Goal: Register for event/course

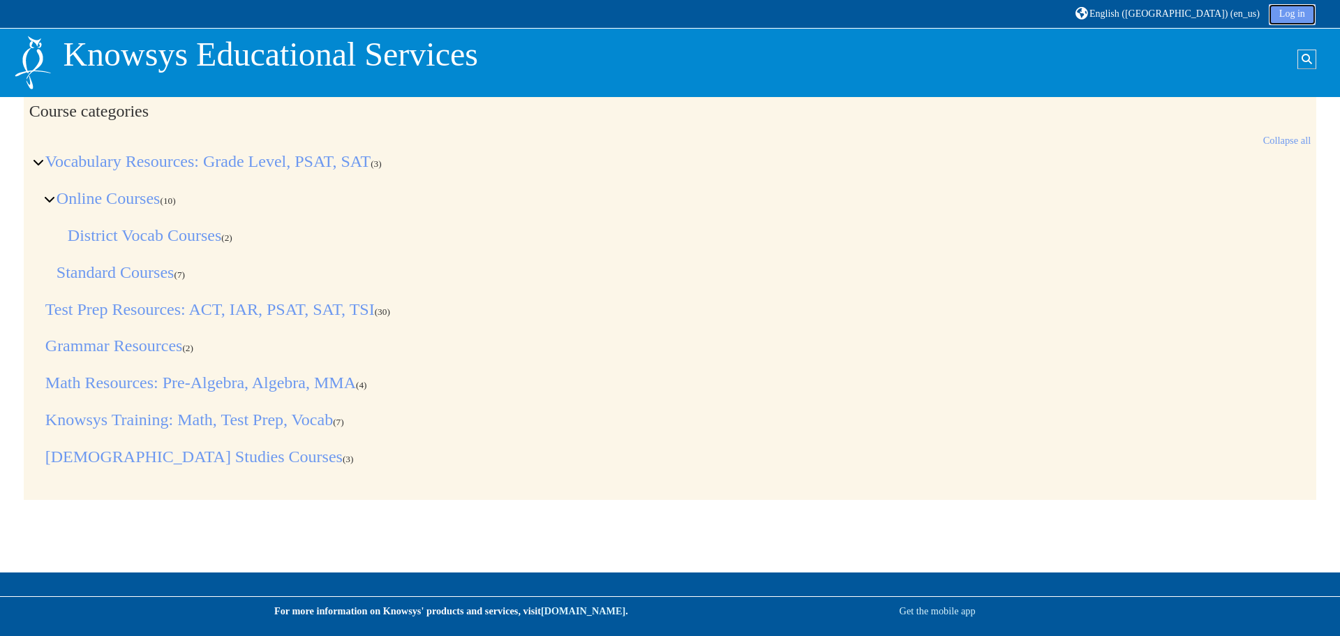
click at [1285, 13] on link "Log in" at bounding box center [1292, 14] width 47 height 21
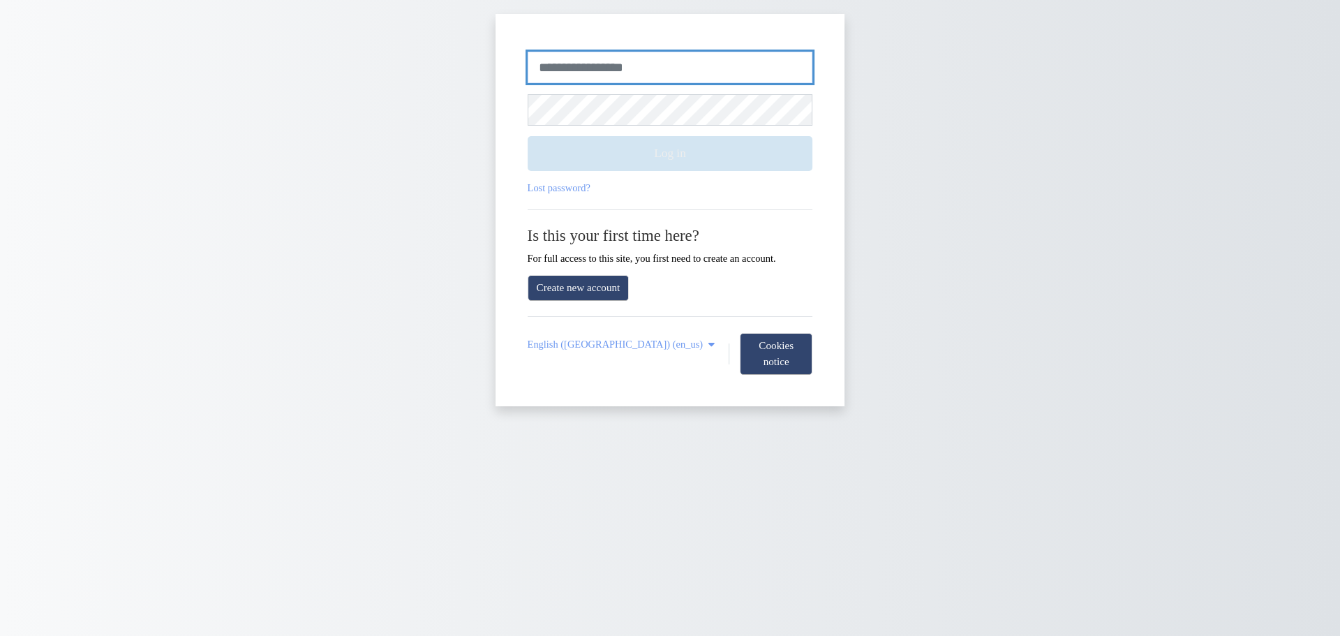
type input "**********"
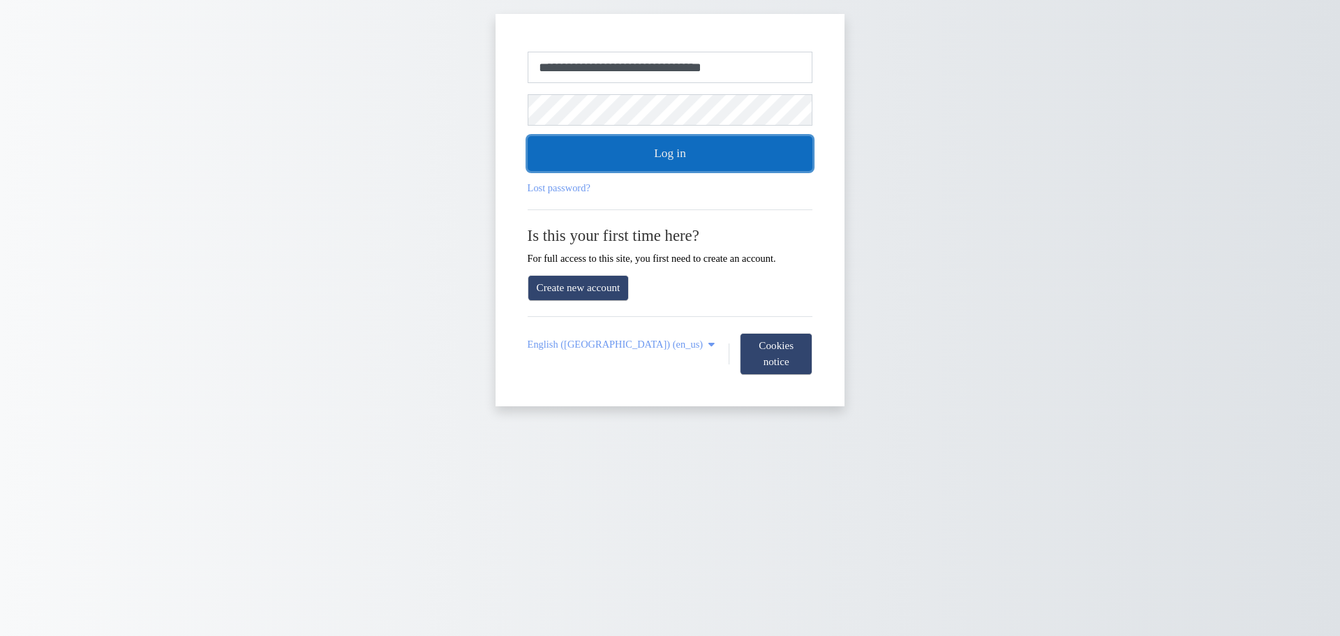
click at [607, 141] on button "Log in" at bounding box center [670, 153] width 285 height 35
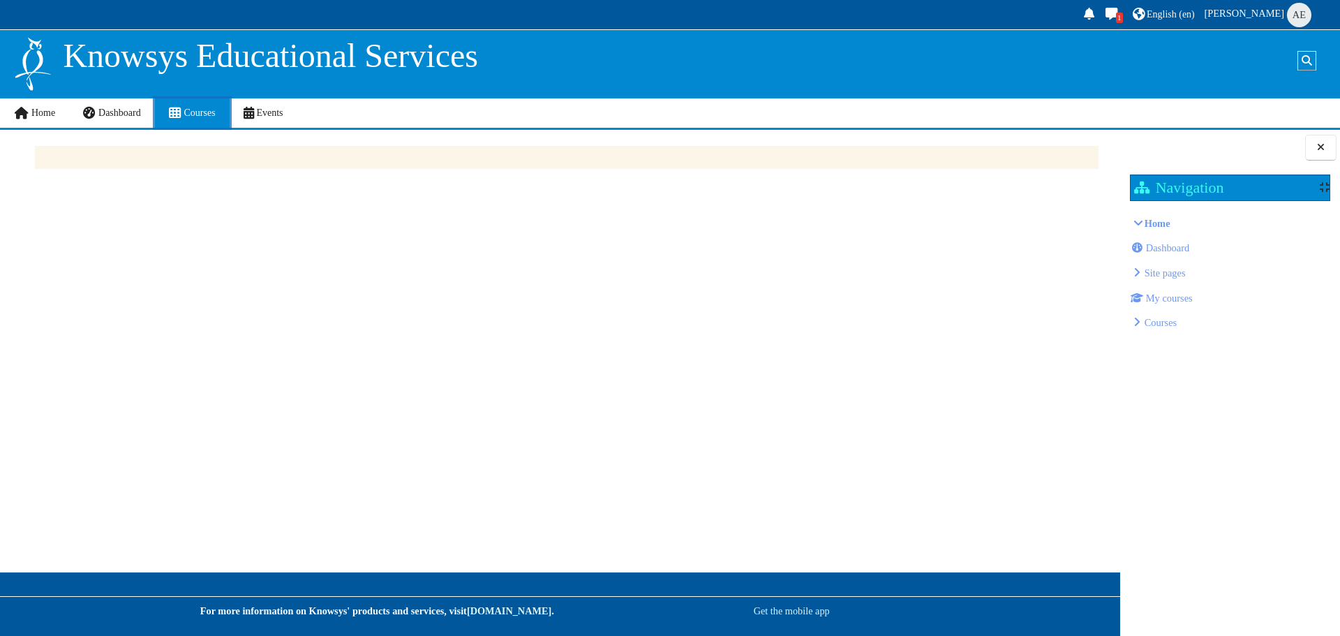
click at [201, 118] on span "Courses" at bounding box center [199, 112] width 31 height 10
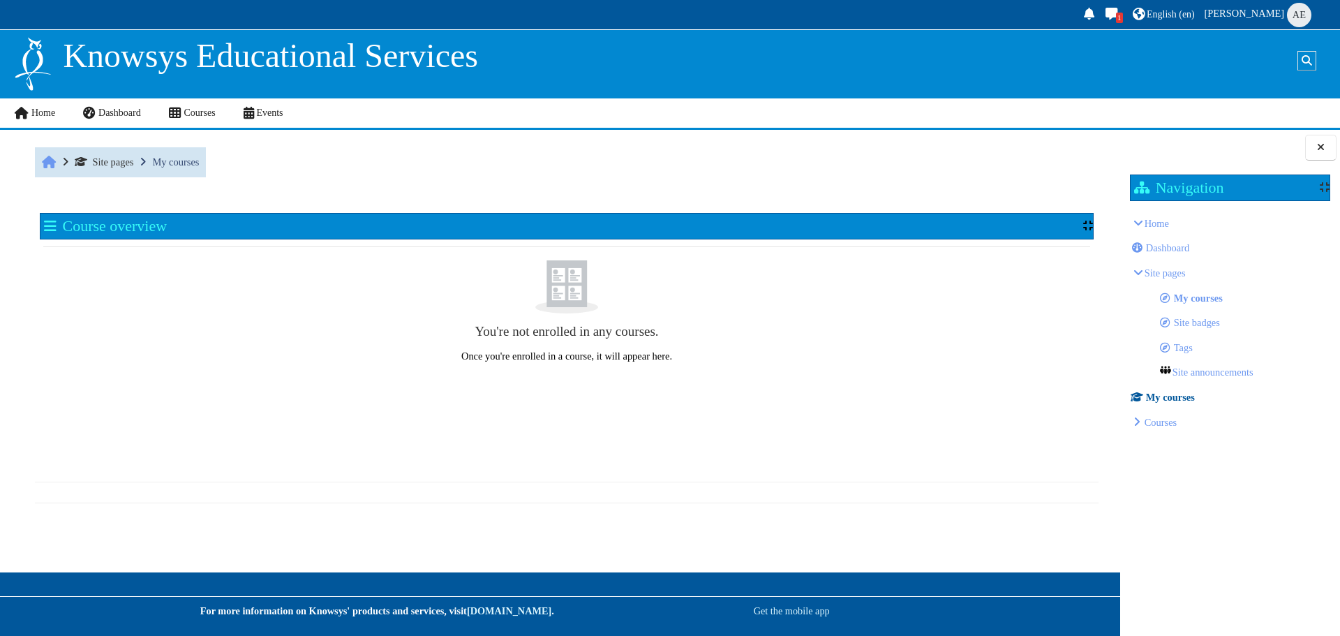
click at [1175, 401] on span "My courses" at bounding box center [1170, 396] width 49 height 11
click at [1157, 224] on link "Home" at bounding box center [1156, 223] width 24 height 11
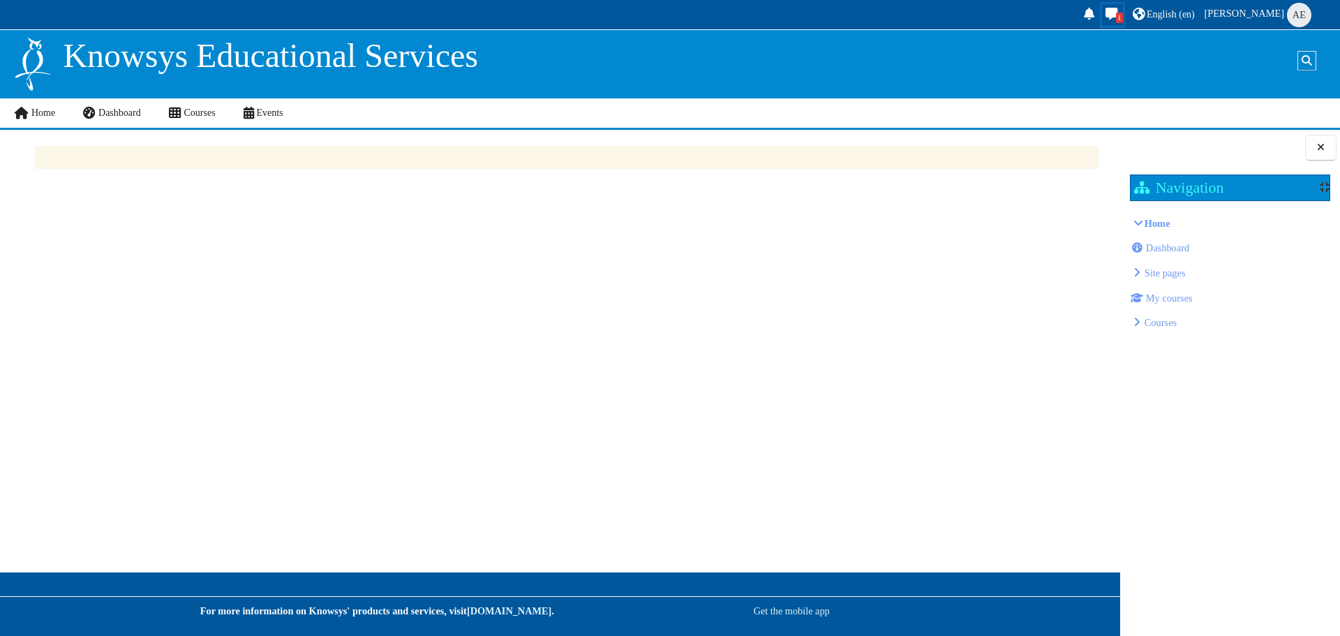
click at [1123, 13] on div "1" at bounding box center [1119, 18] width 7 height 10
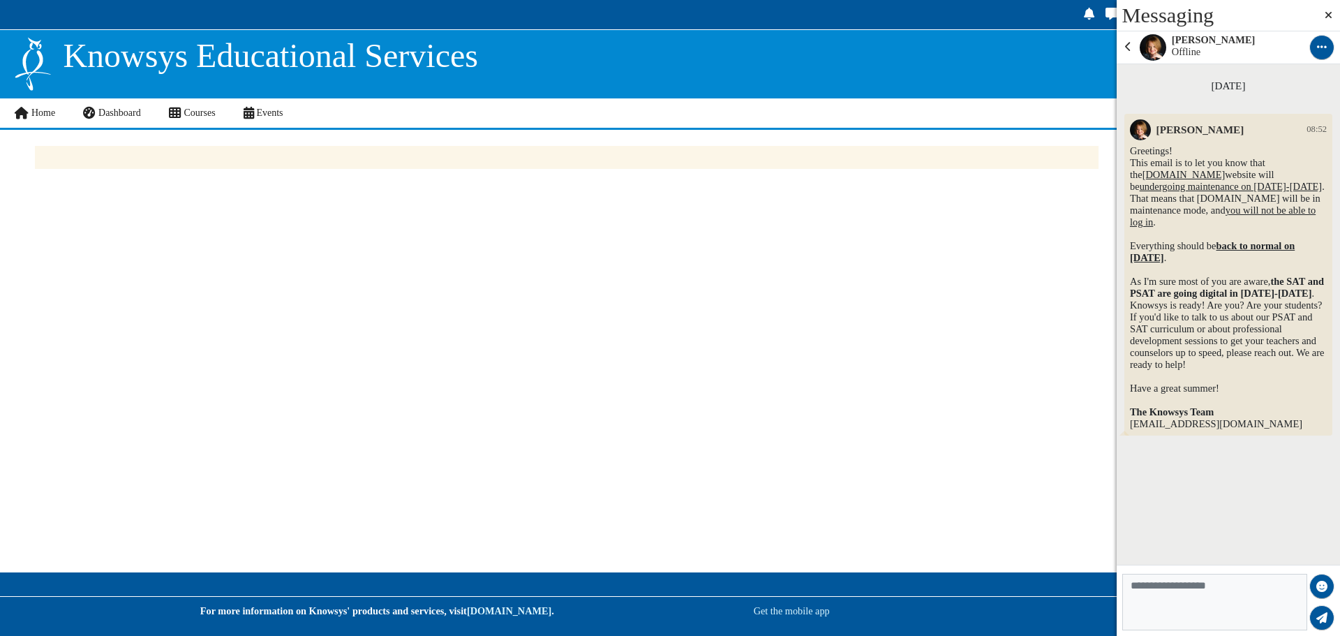
click at [1007, 373] on div "Open block drawer Messaging Contacts" at bounding box center [560, 383] width 1120 height 506
click at [1319, 52] on icon "Conversation actions menu" at bounding box center [1321, 46] width 11 height 11
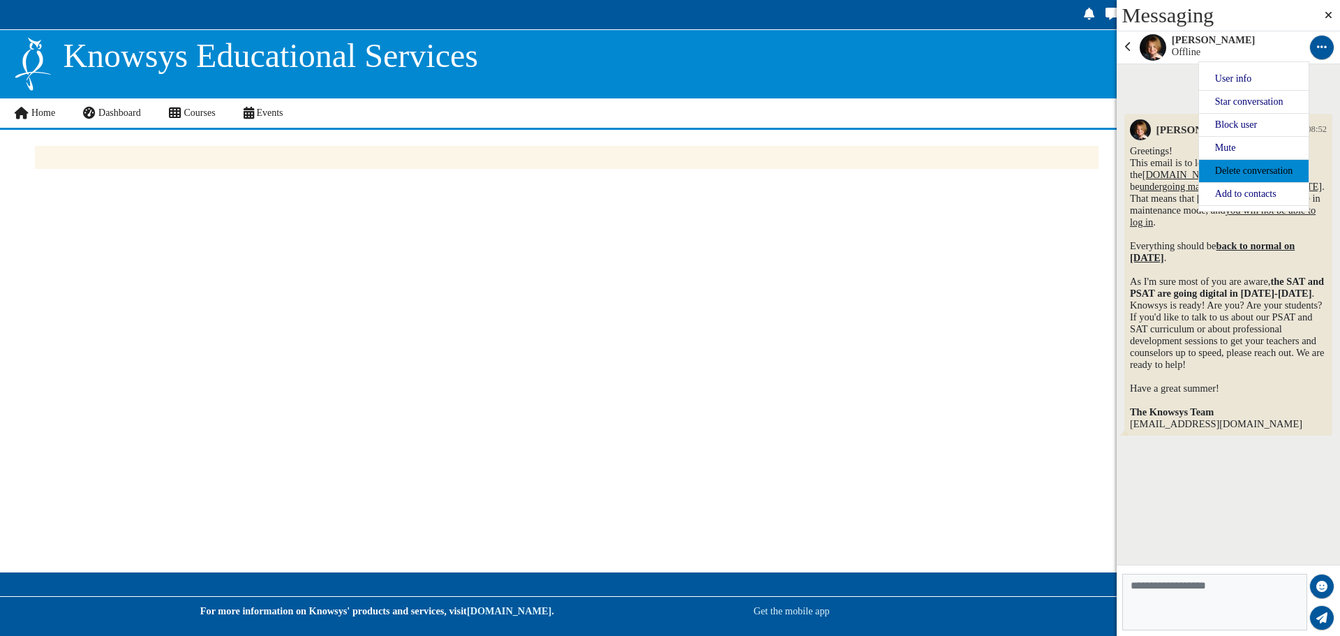
click at [1258, 168] on link "Delete conversation" at bounding box center [1254, 170] width 110 height 23
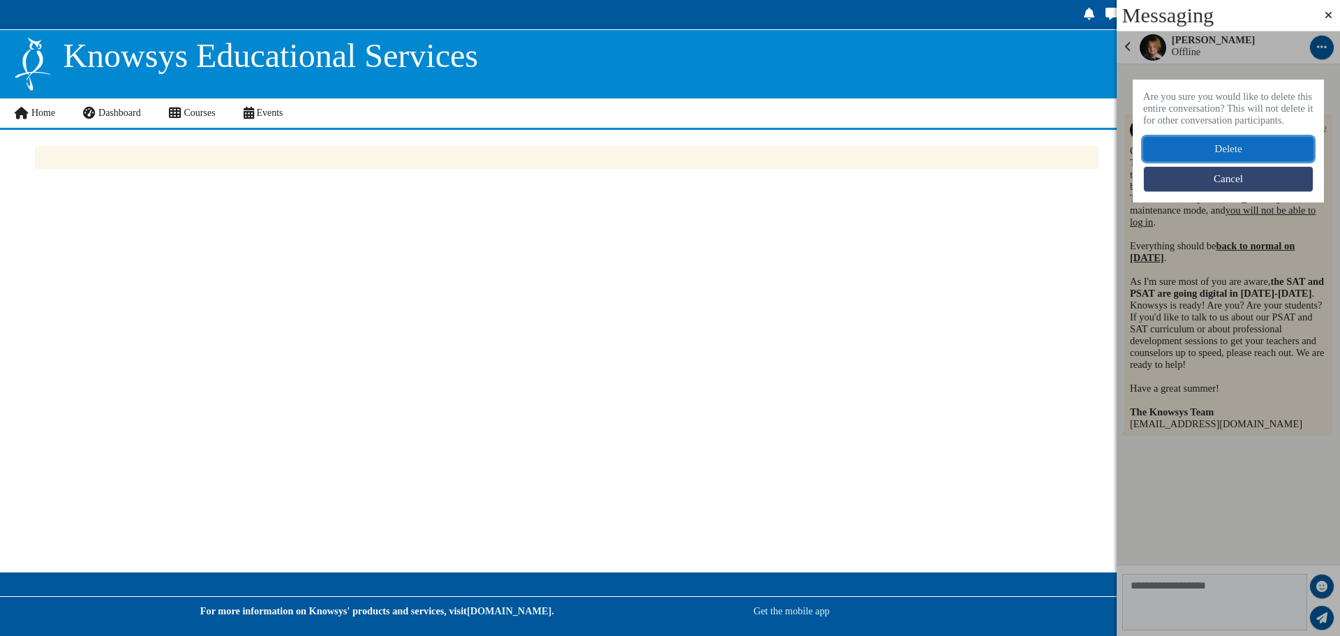
click at [1253, 151] on button "Delete" at bounding box center [1228, 149] width 170 height 24
click at [1206, 151] on button "Delete" at bounding box center [1228, 149] width 170 height 24
click at [1128, 45] on div at bounding box center [1228, 47] width 223 height 33
click at [1324, 14] on icon at bounding box center [1328, 15] width 13 height 10
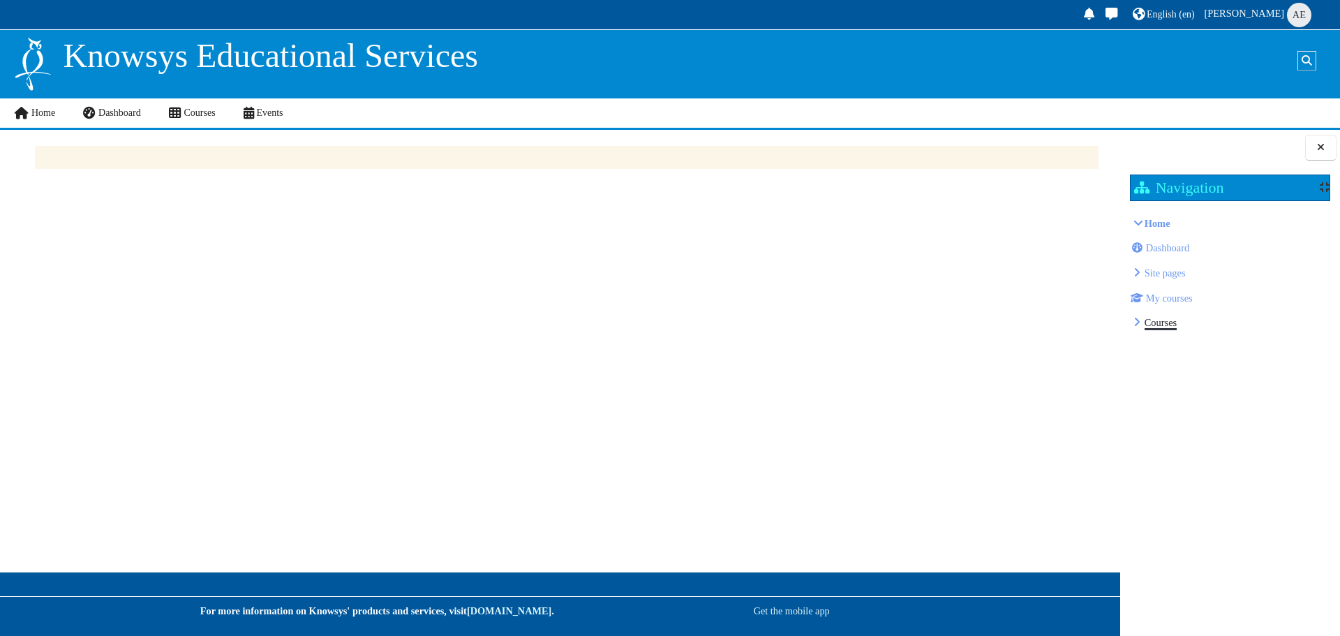
click at [1163, 321] on link "Courses" at bounding box center [1160, 322] width 33 height 11
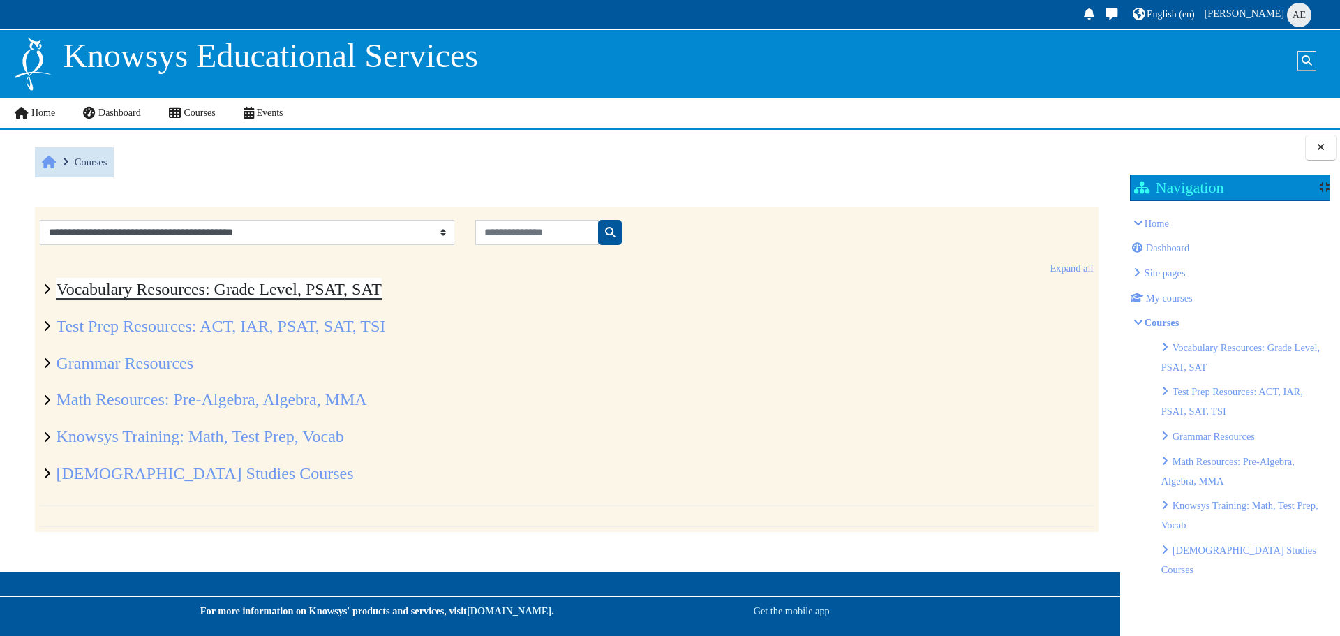
click at [213, 293] on link "Vocabulary Resources: Grade Level, PSAT, SAT" at bounding box center [218, 289] width 325 height 18
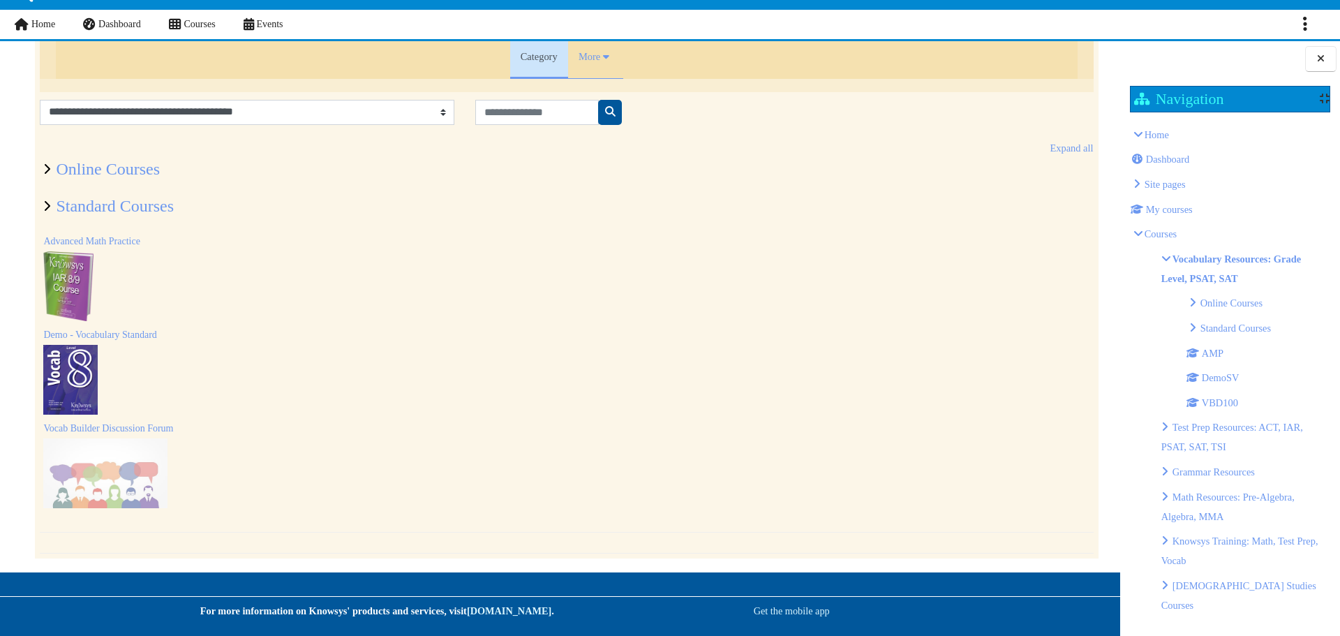
scroll to position [87, 0]
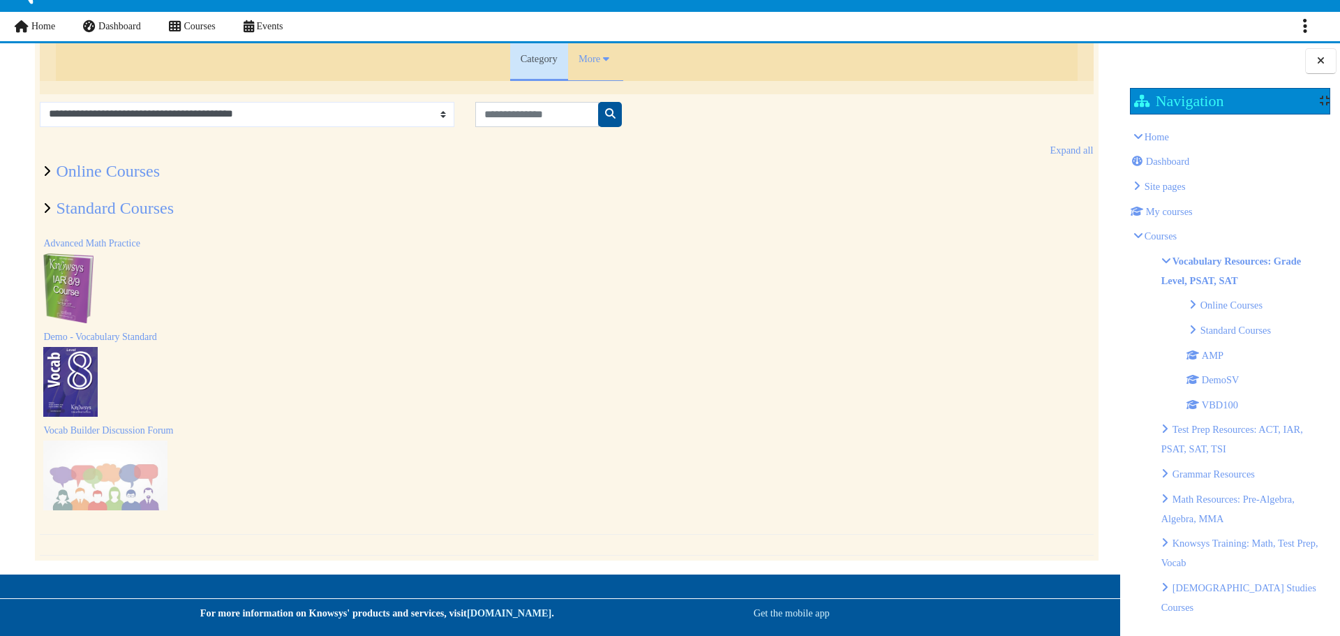
click at [202, 120] on select "**********" at bounding box center [247, 114] width 415 height 25
select select "**********"
click at [40, 102] on select "**********" at bounding box center [247, 114] width 415 height 25
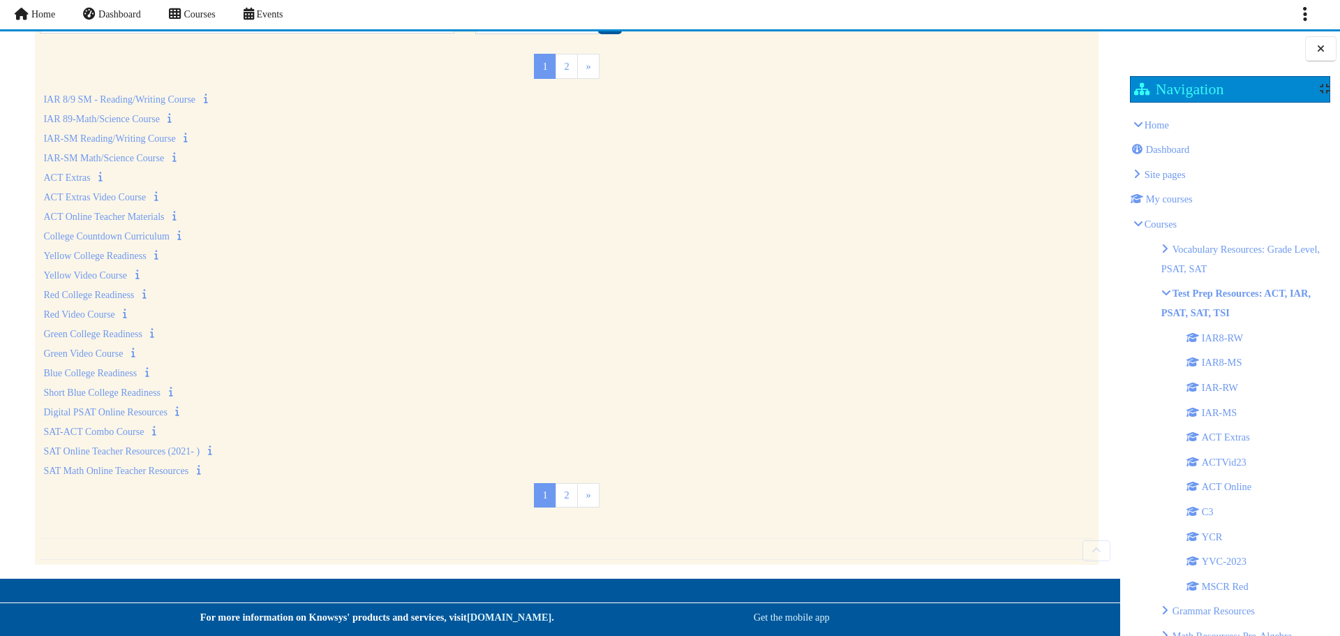
scroll to position [174, 0]
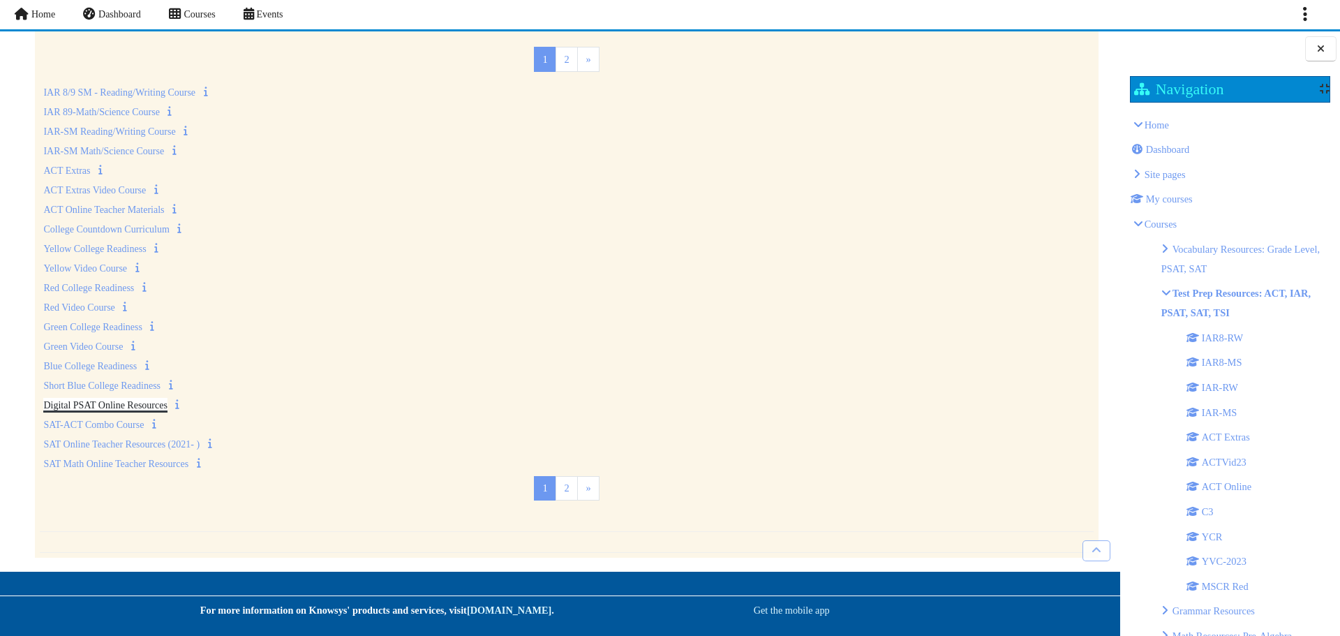
click at [82, 403] on link "Digital PSAT Online Resources" at bounding box center [105, 405] width 124 height 10
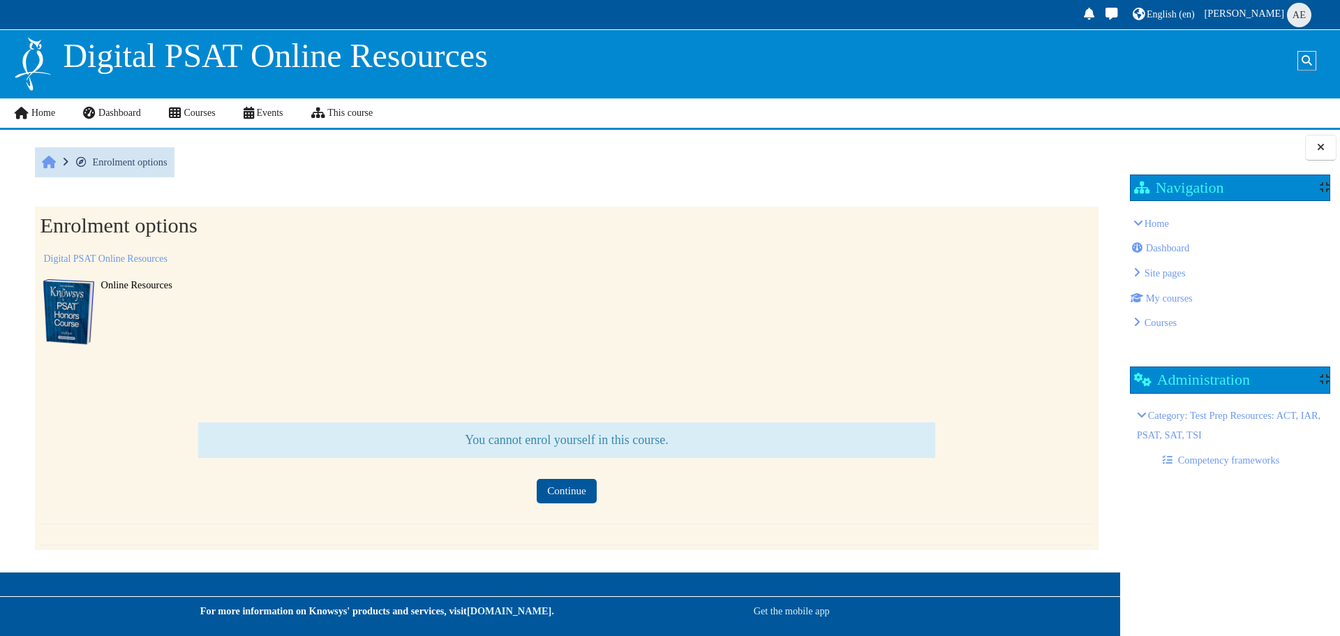
click at [66, 320] on img at bounding box center [68, 314] width 50 height 70
click at [560, 498] on button "Continue" at bounding box center [567, 491] width 60 height 24
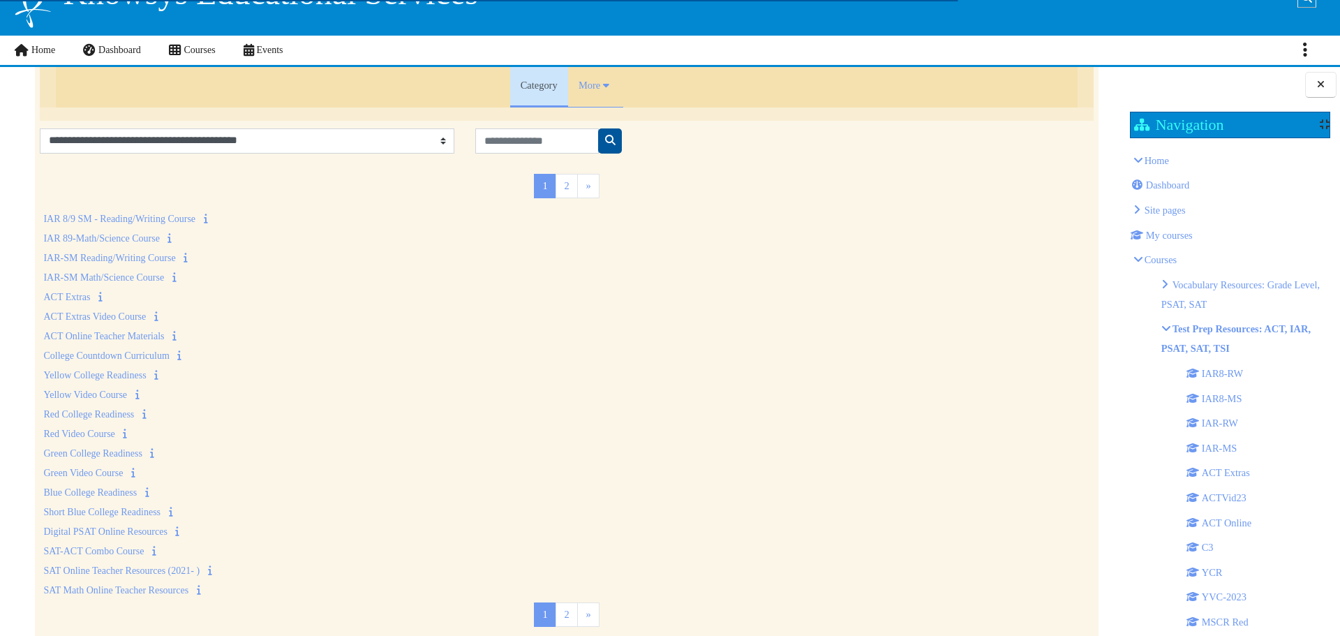
scroll to position [174, 0]
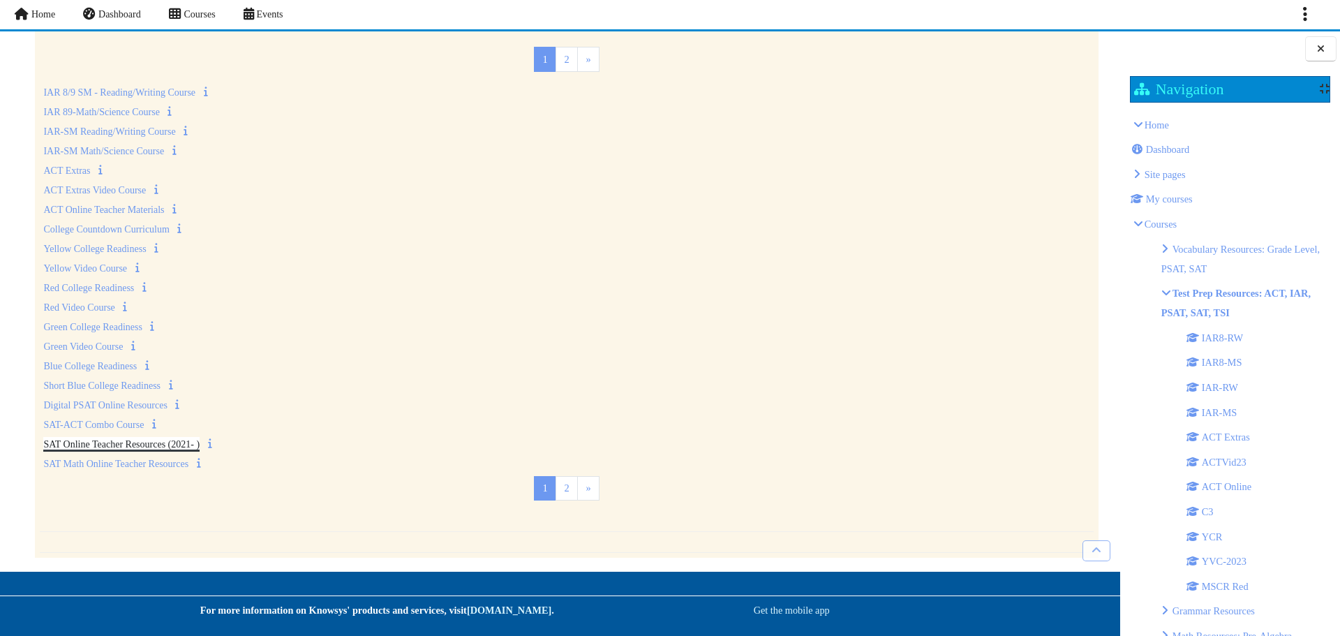
click at [160, 440] on link "SAT Online Teacher Resources (2021- )" at bounding box center [121, 444] width 156 height 10
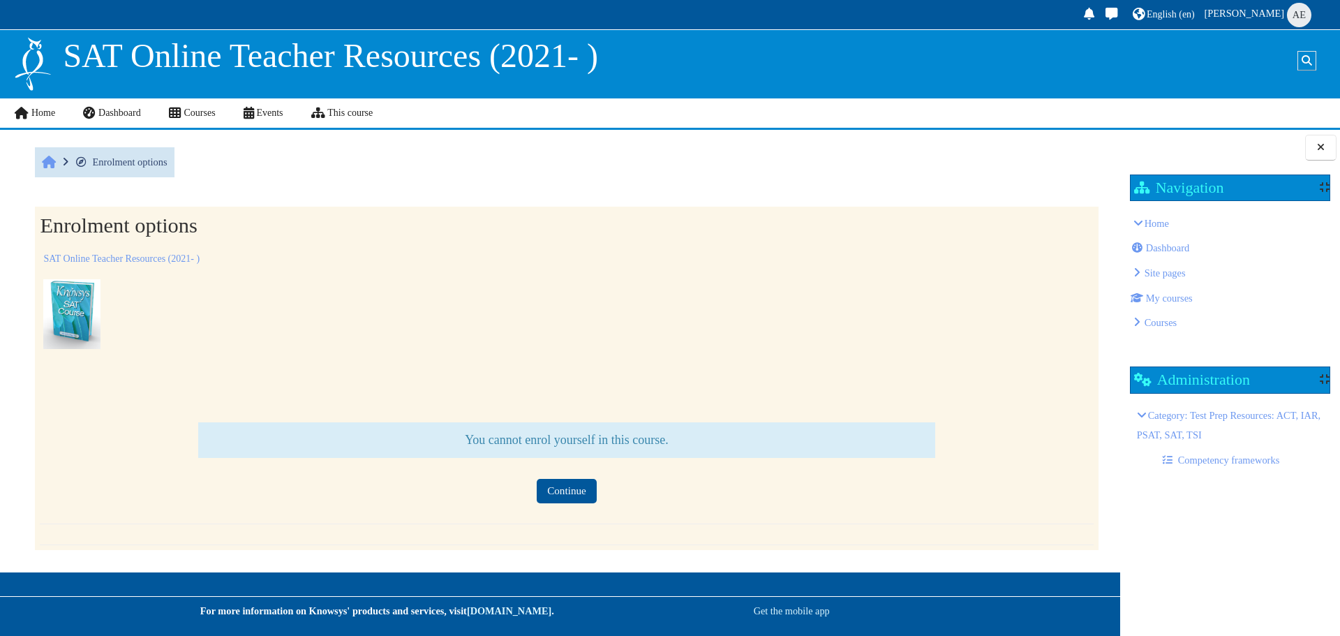
click at [66, 301] on img at bounding box center [71, 314] width 57 height 70
click at [86, 255] on link "SAT Online Teacher Resources (2021- )" at bounding box center [121, 258] width 156 height 10
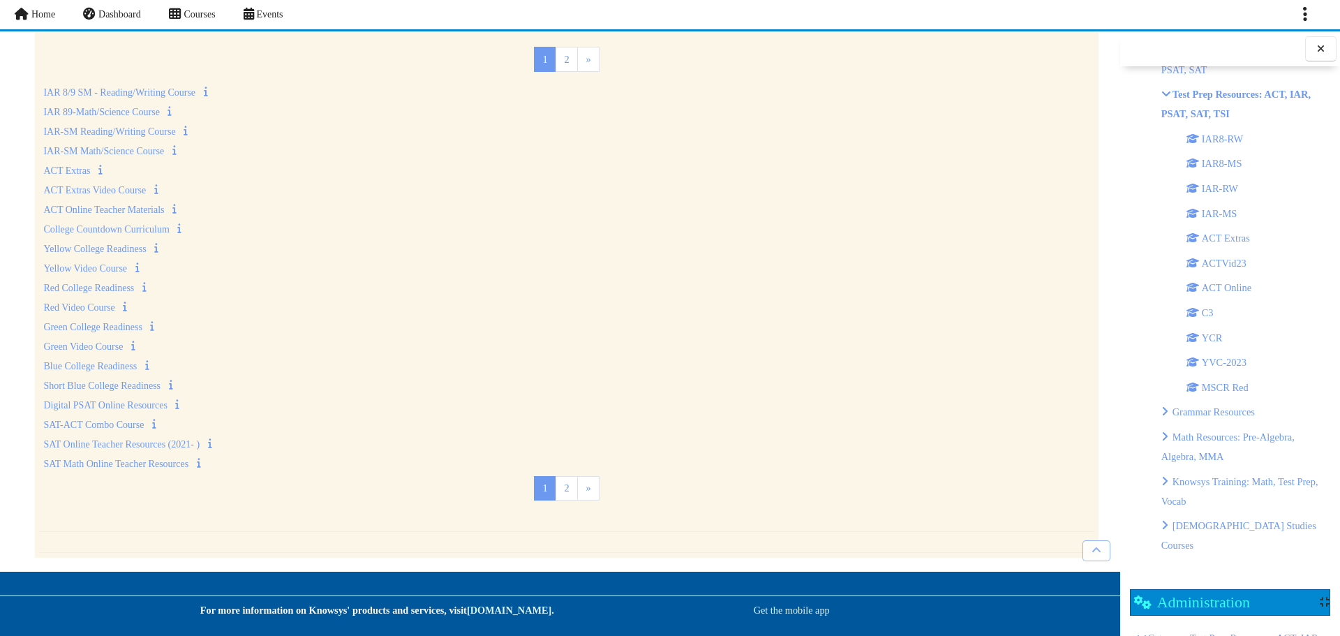
scroll to position [129, 0]
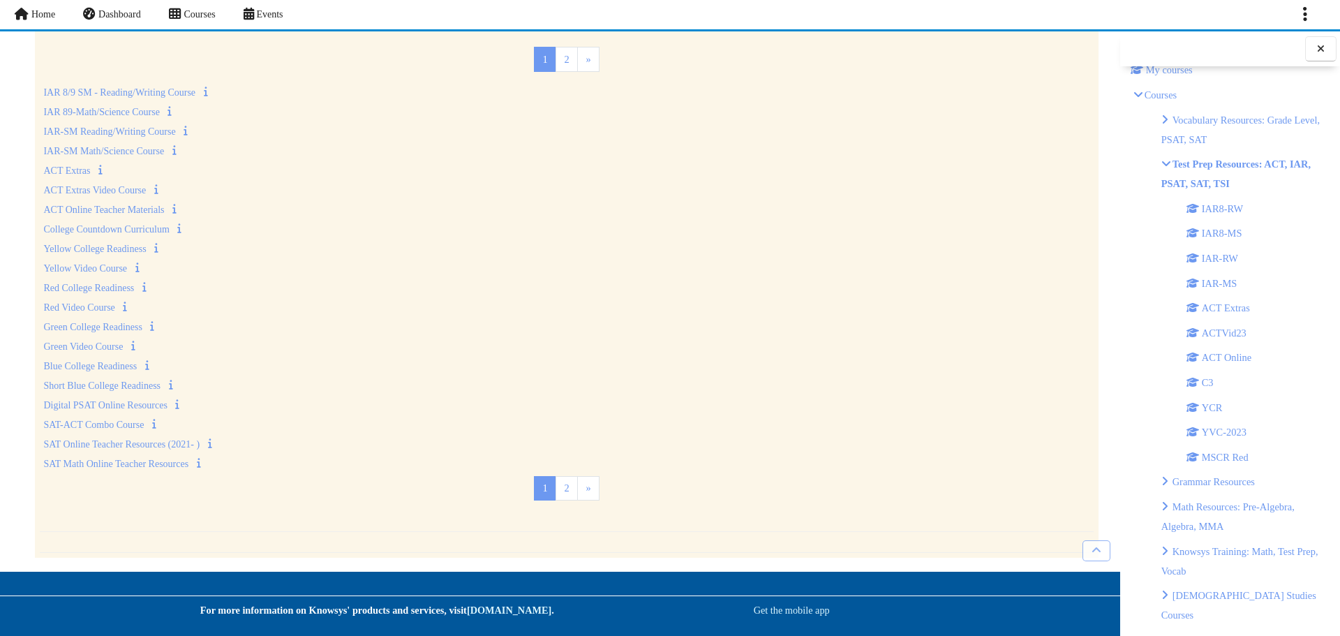
click at [1187, 139] on span "Vocabulary Resources: Grade Level, PSAT, SAT" at bounding box center [1240, 129] width 158 height 31
click at [1211, 170] on p "Online Courses" at bounding box center [1258, 164] width 138 height 20
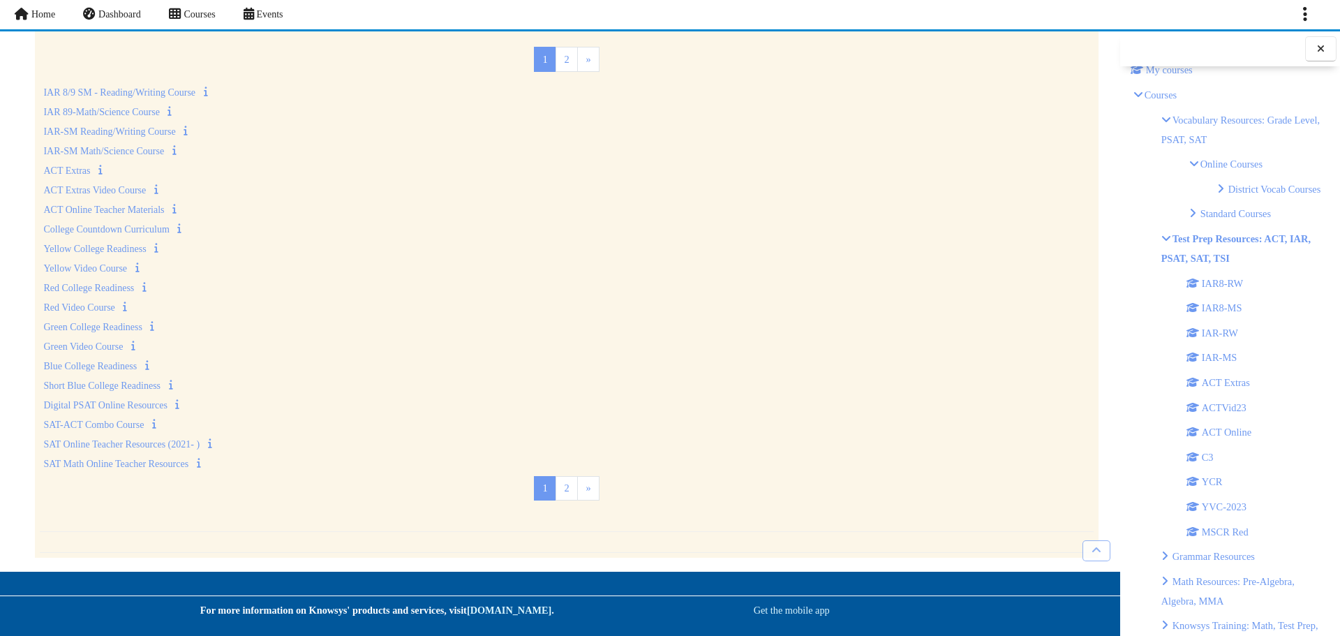
click at [1233, 195] on span "District Vocab Courses" at bounding box center [1274, 189] width 93 height 11
click at [1258, 219] on span "M10OV" at bounding box center [1273, 213] width 33 height 11
